Goal: Task Accomplishment & Management: Manage account settings

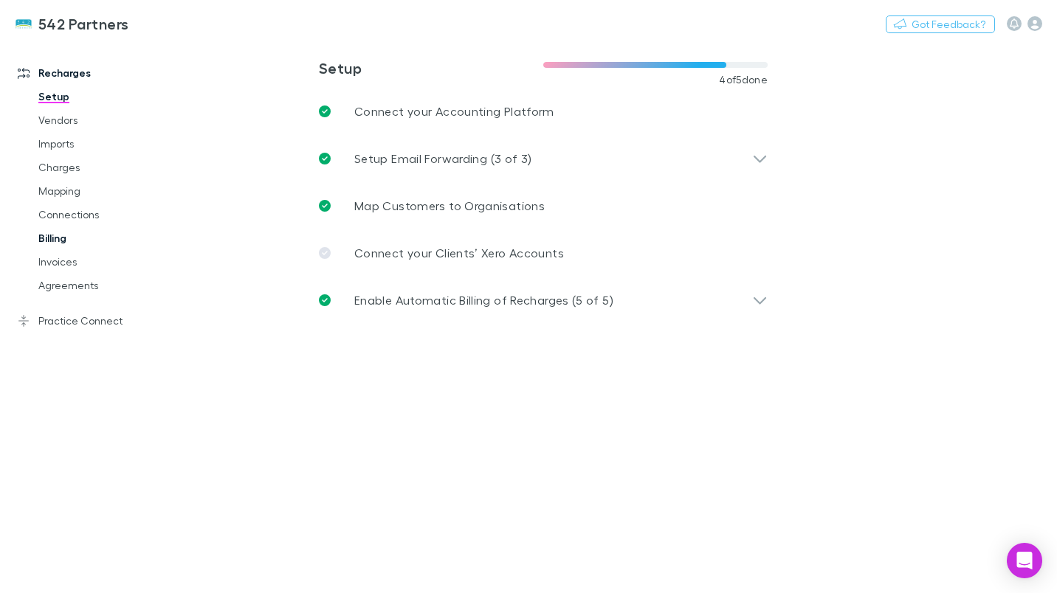
click at [70, 237] on link "Billing" at bounding box center [108, 239] width 168 height 24
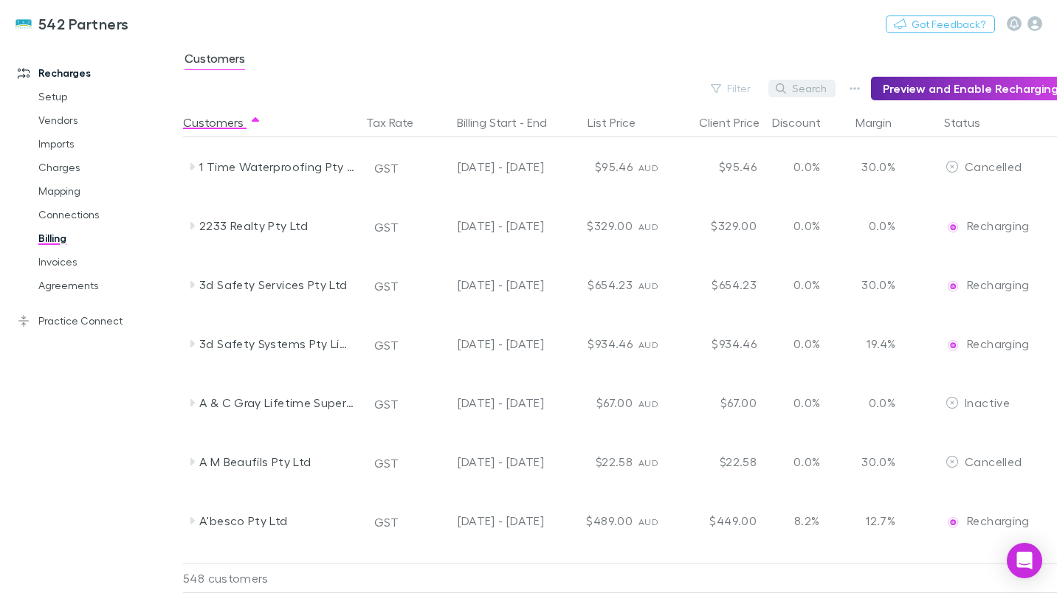
click at [809, 87] on button "Search" at bounding box center [801, 89] width 67 height 18
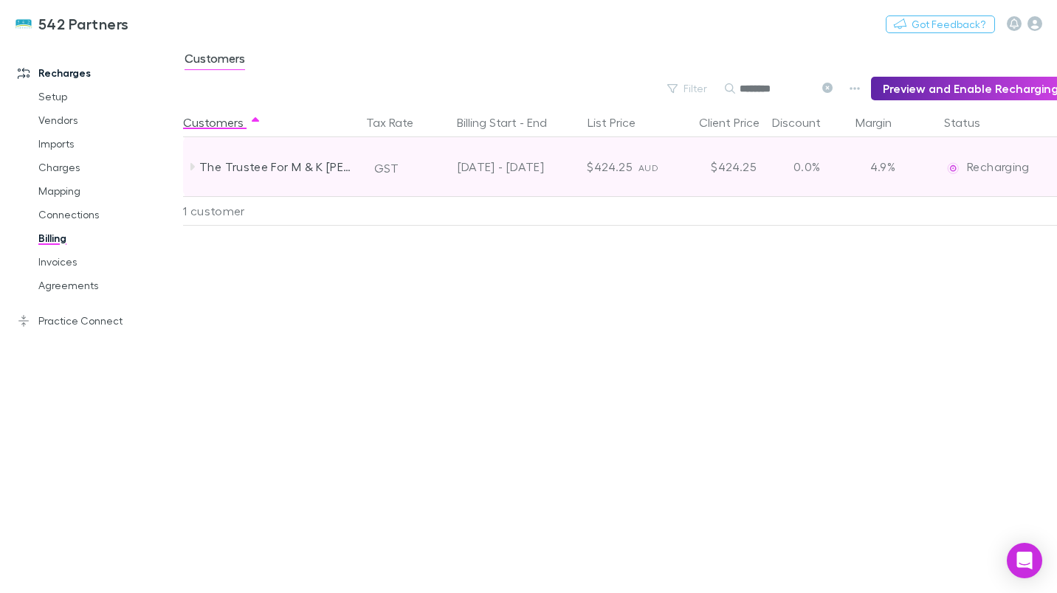
type input "********"
click at [196, 171] on icon at bounding box center [192, 167] width 12 height 12
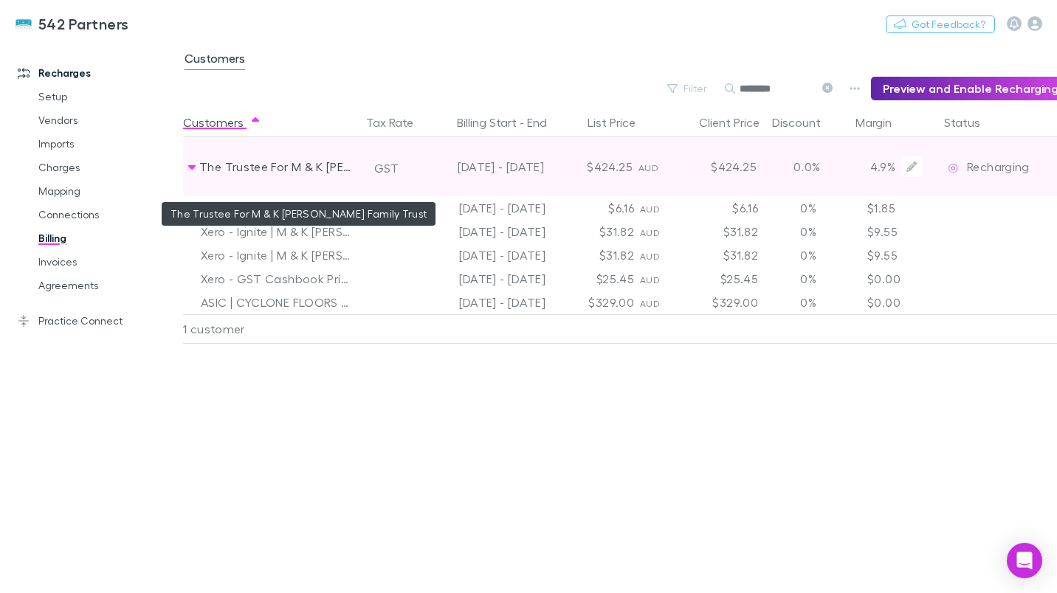
click at [301, 155] on div "The Trustee For M & K [PERSON_NAME] Family Trust" at bounding box center [277, 166] width 156 height 59
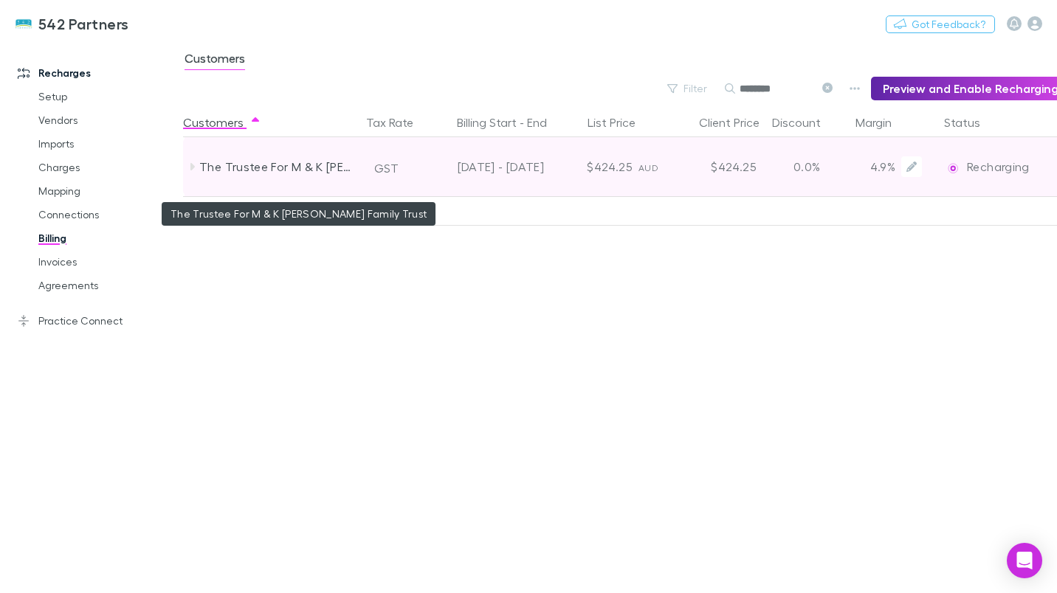
click at [301, 155] on div "The Trustee For M & K [PERSON_NAME] Family Trust" at bounding box center [277, 166] width 156 height 59
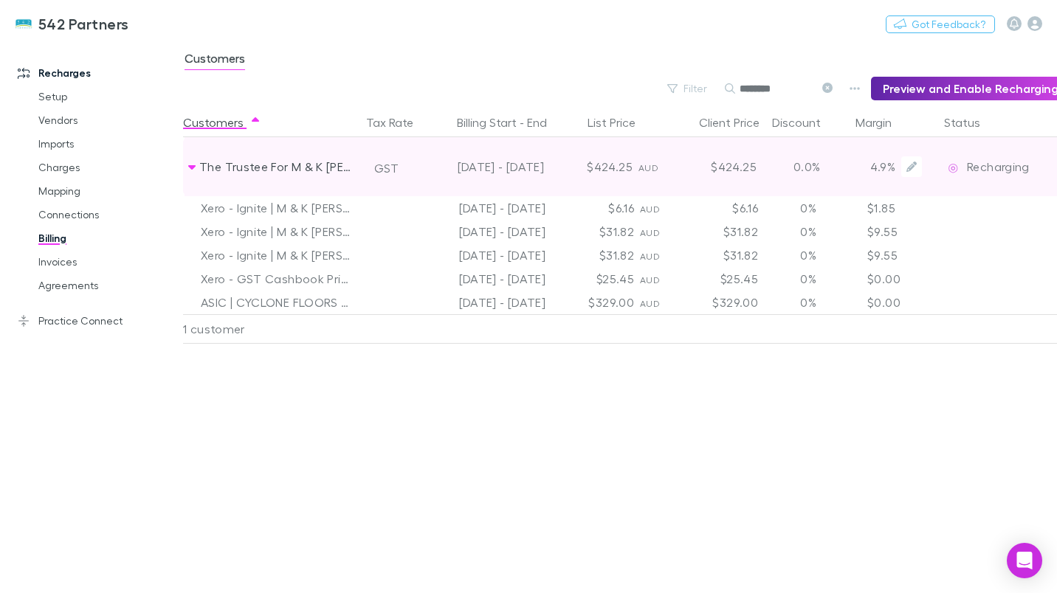
click at [952, 170] on img at bounding box center [953, 168] width 15 height 15
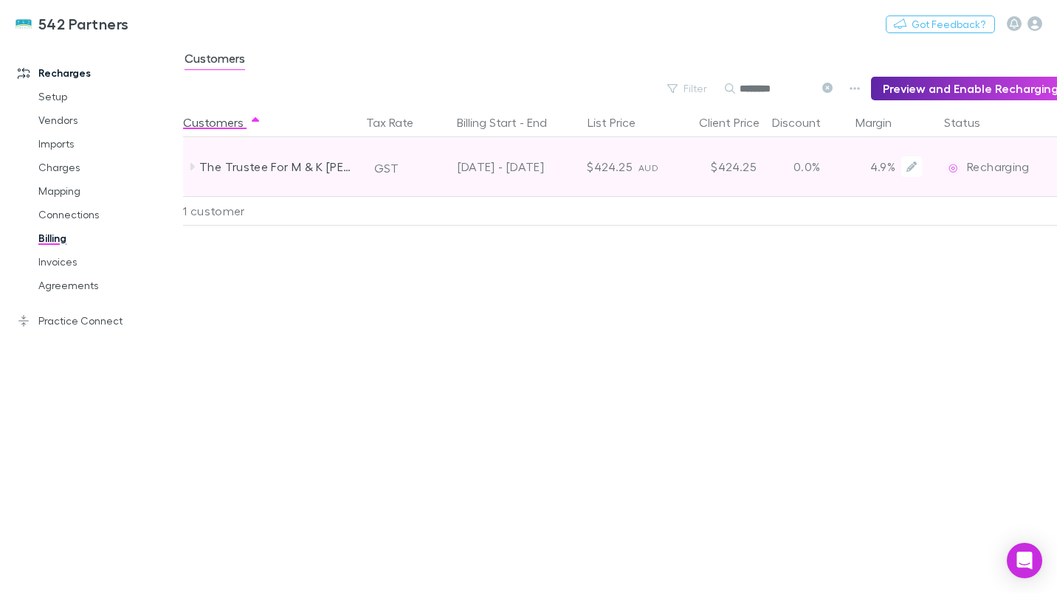
click at [952, 170] on img at bounding box center [953, 168] width 15 height 15
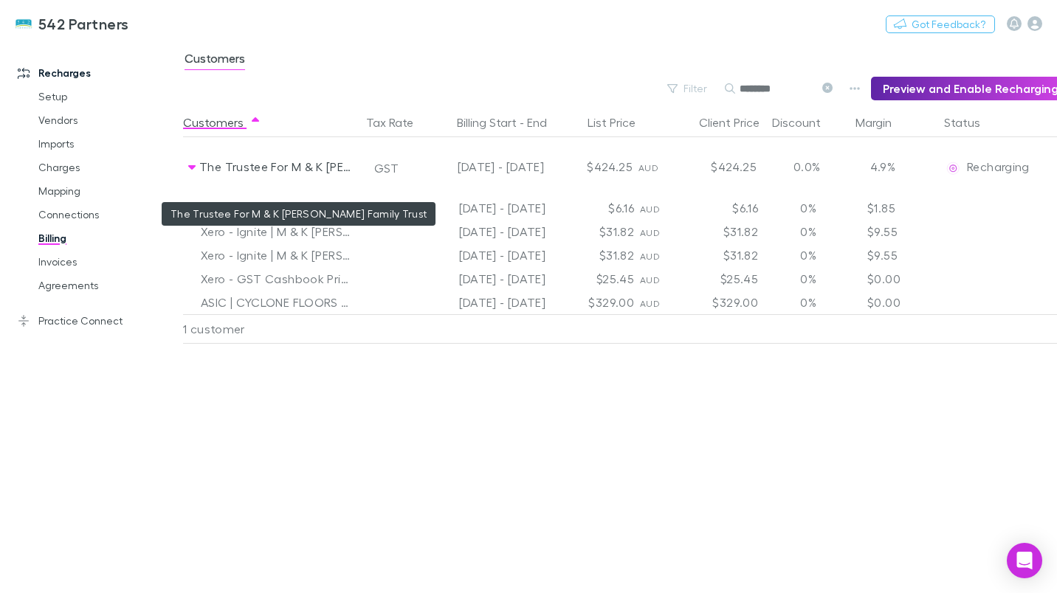
drag, startPoint x: 313, startPoint y: 162, endPoint x: 746, endPoint y: 407, distance: 497.4
click at [746, 407] on div "Customers Tax Rate Billing Start - End List Price Client Price Discount Margin …" at bounding box center [620, 351] width 874 height 486
